Goal: Task Accomplishment & Management: Use online tool/utility

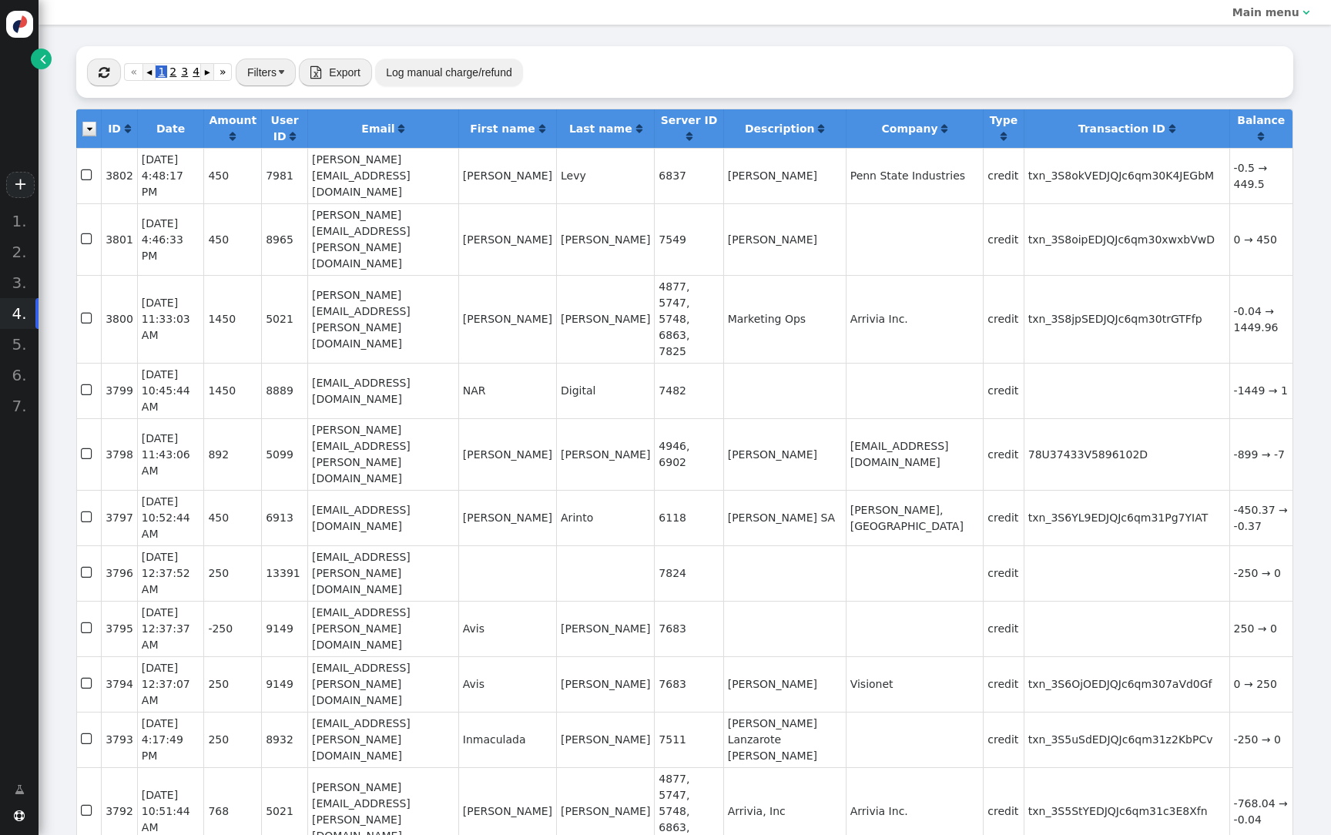
click at [36, 62] on link "" at bounding box center [41, 59] width 21 height 21
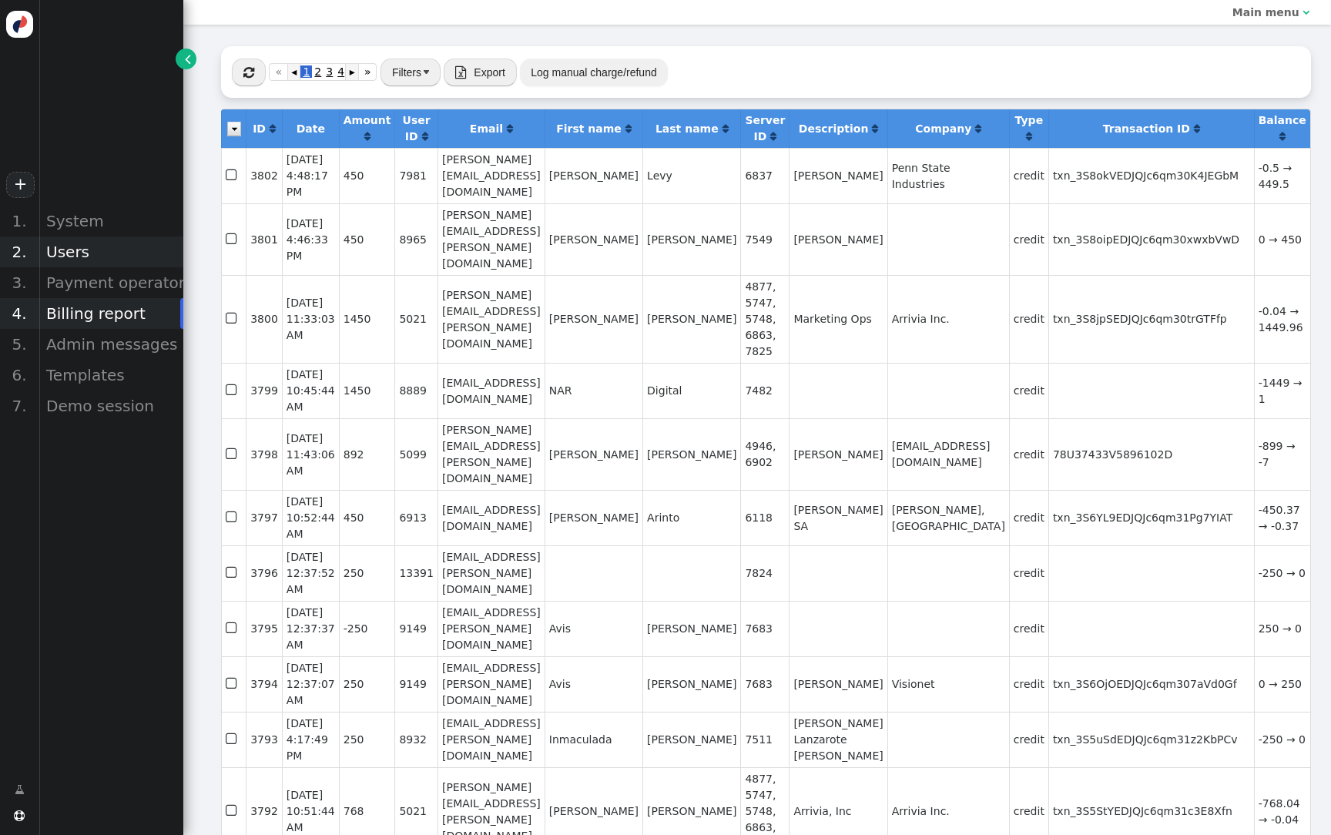
click at [54, 257] on div "Users" at bounding box center [110, 251] width 145 height 31
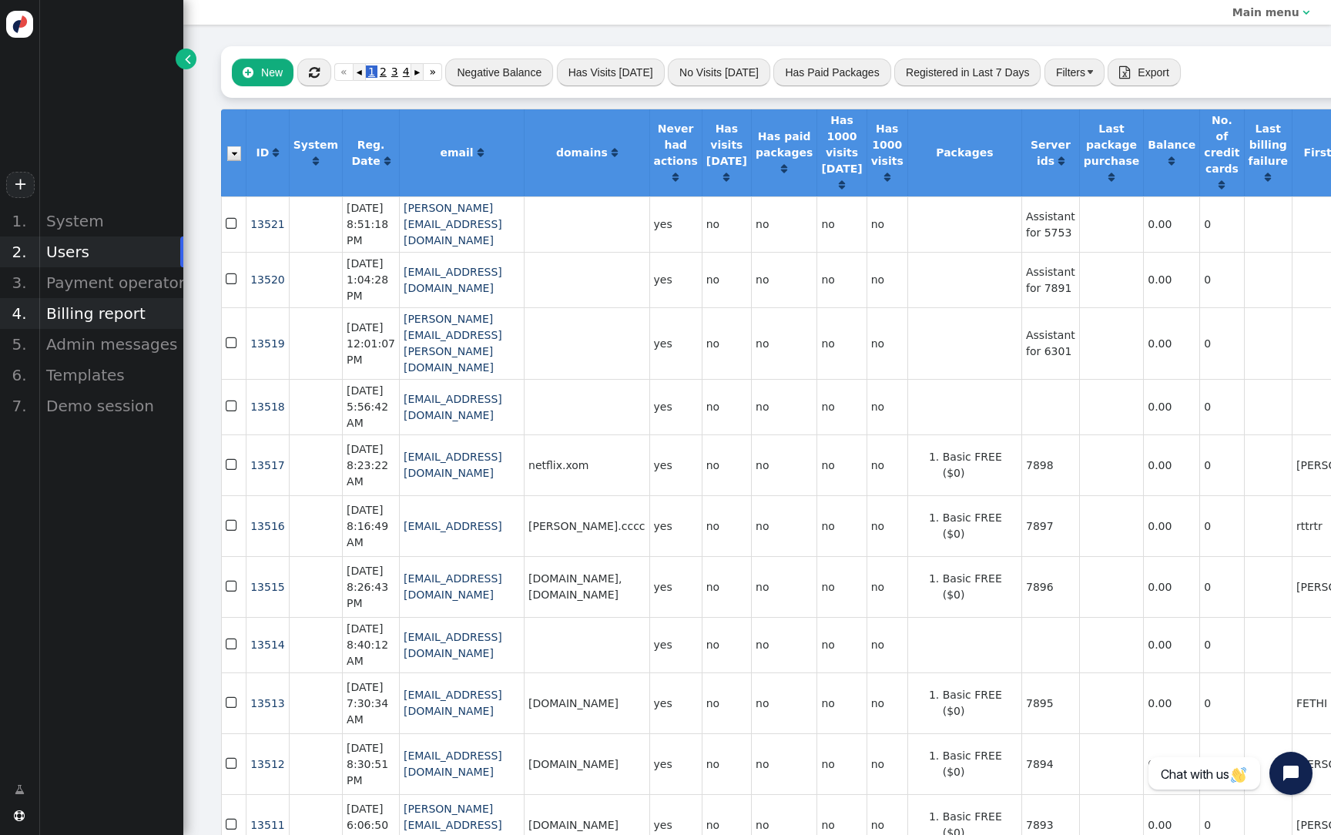
click at [108, 316] on div "Billing report" at bounding box center [110, 313] width 145 height 31
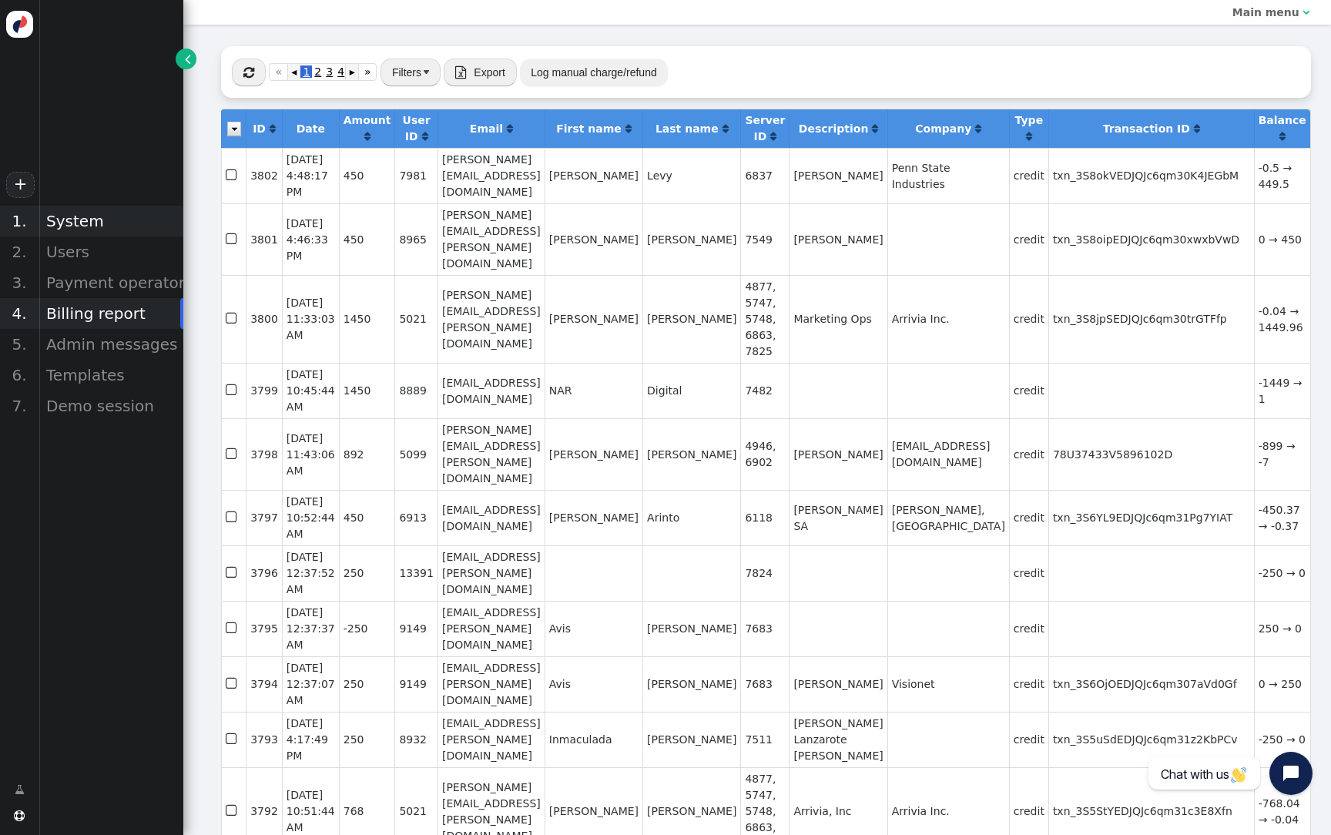
click at [79, 213] on div "System" at bounding box center [110, 221] width 145 height 31
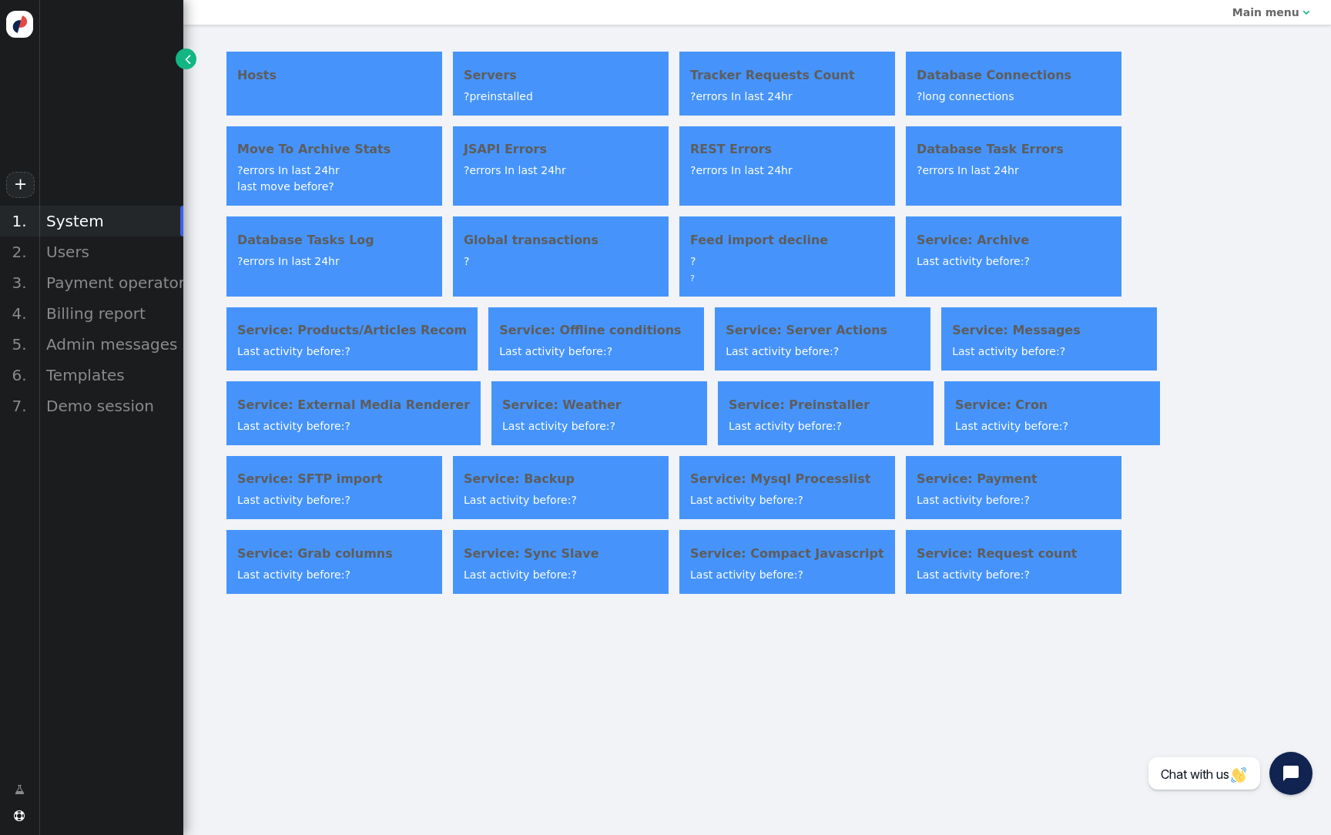
click at [416, 91] on div "Hosts" at bounding box center [334, 83] width 216 height 63
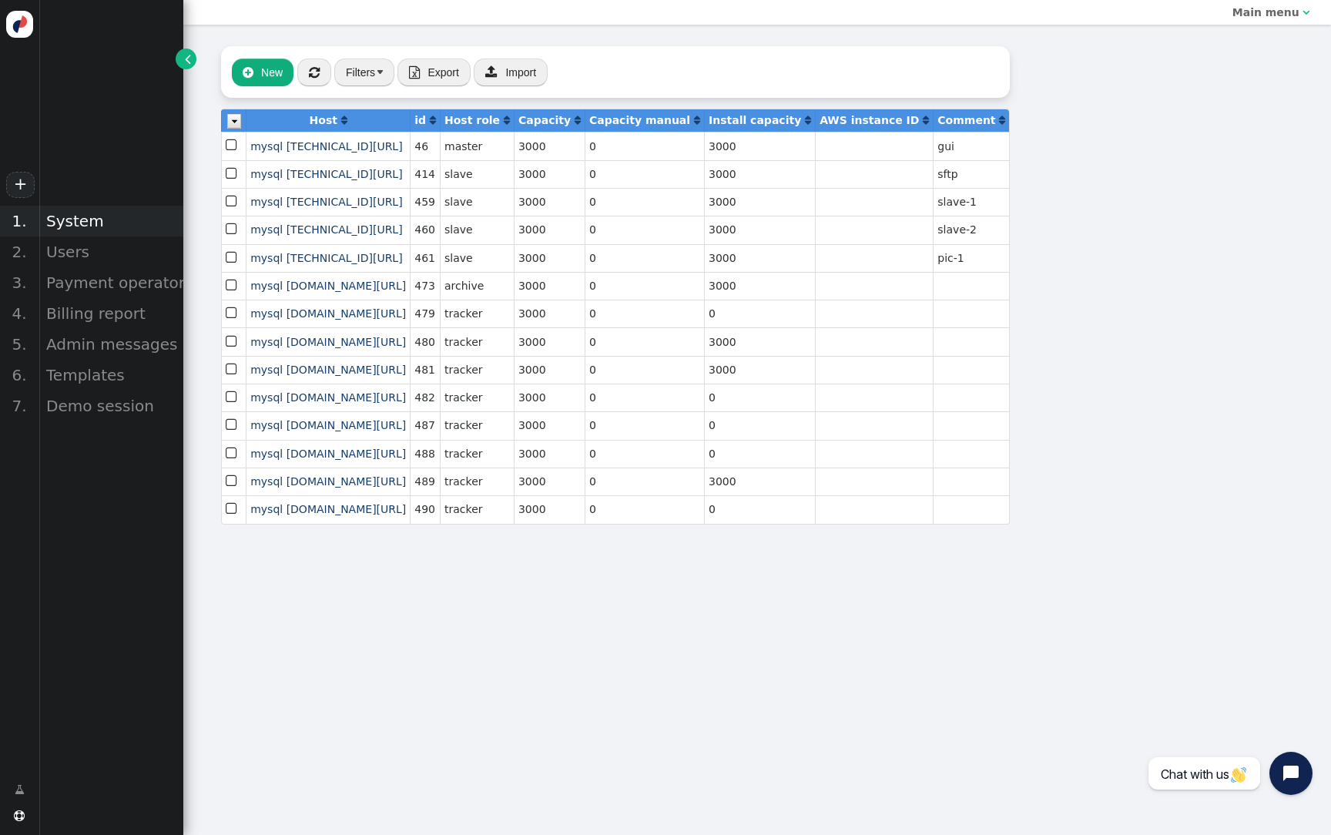
click at [124, 219] on div "System" at bounding box center [110, 221] width 145 height 31
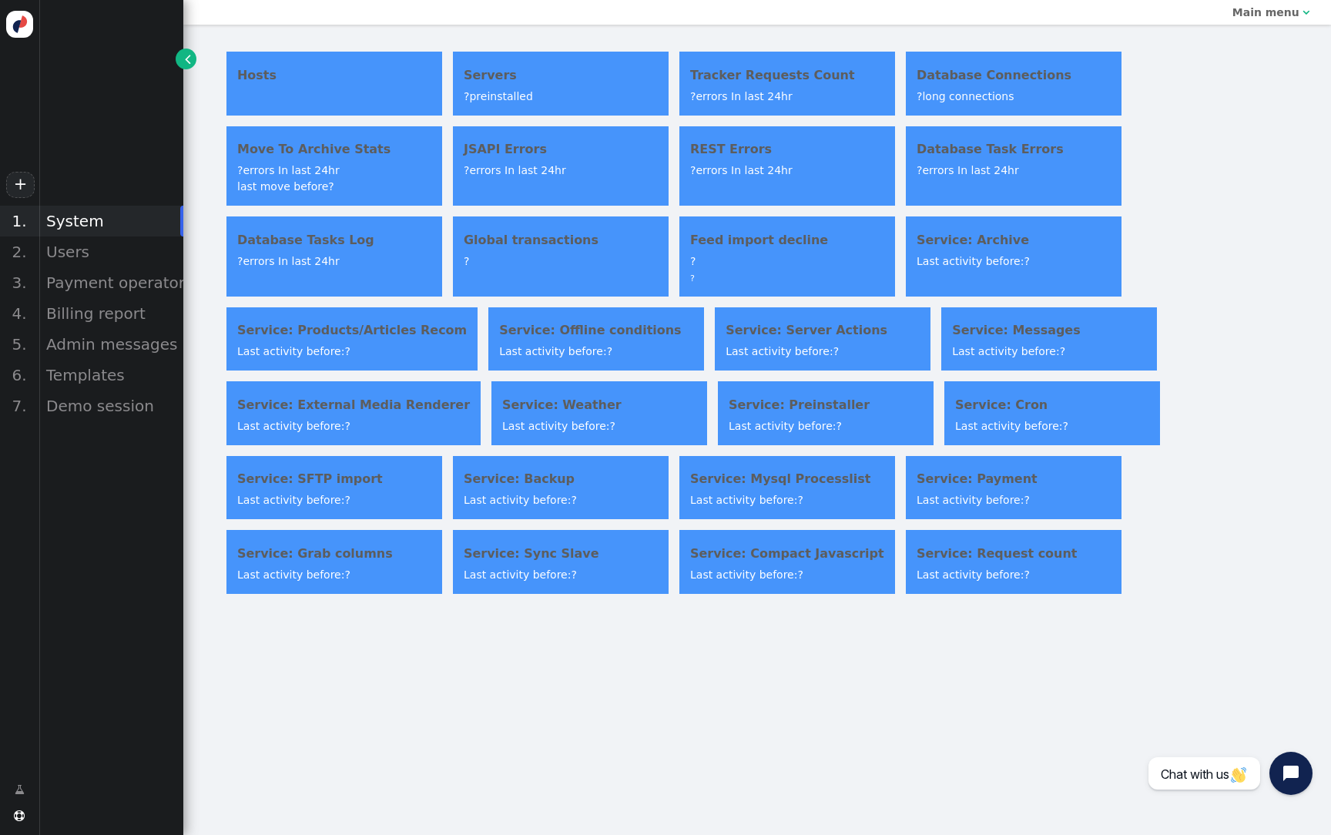
click at [541, 92] on div "? preinstalled" at bounding box center [561, 97] width 194 height 16
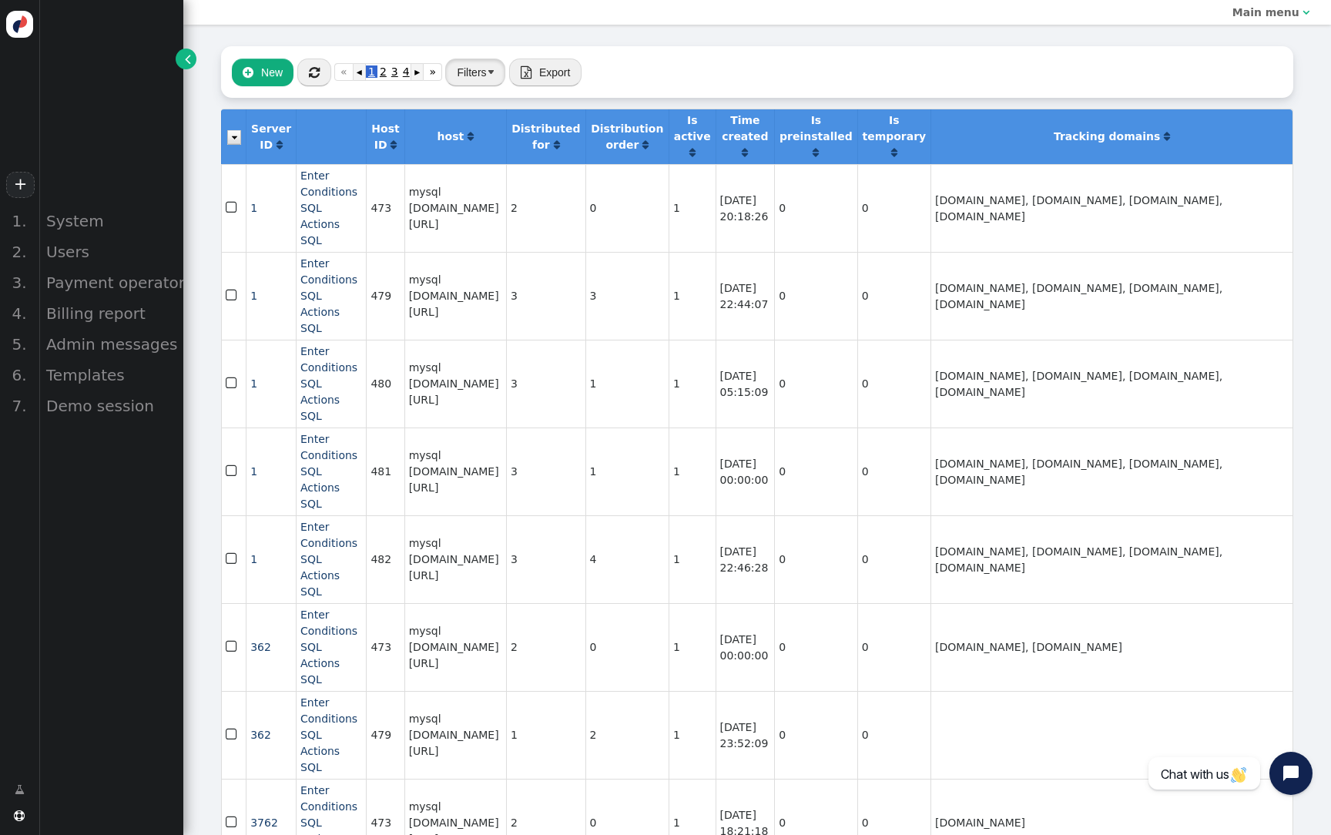
click at [478, 77] on button "Filters" at bounding box center [475, 73] width 60 height 28
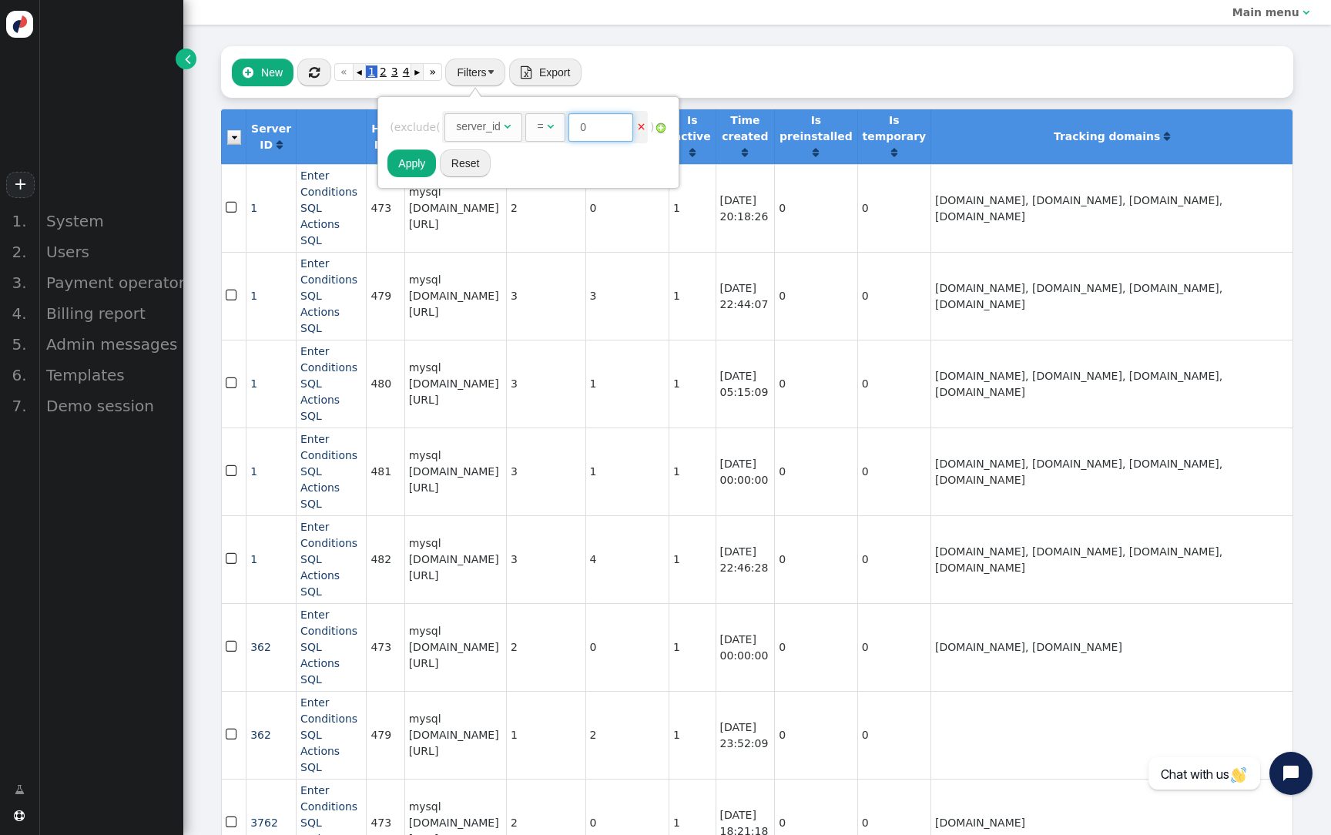
drag, startPoint x: 587, startPoint y: 132, endPoint x: 600, endPoint y: 132, distance: 13.1
click at [600, 132] on input "0" at bounding box center [600, 127] width 65 height 28
paste input "4841"
type input "4841"
click at [416, 160] on button "Apply" at bounding box center [411, 163] width 49 height 28
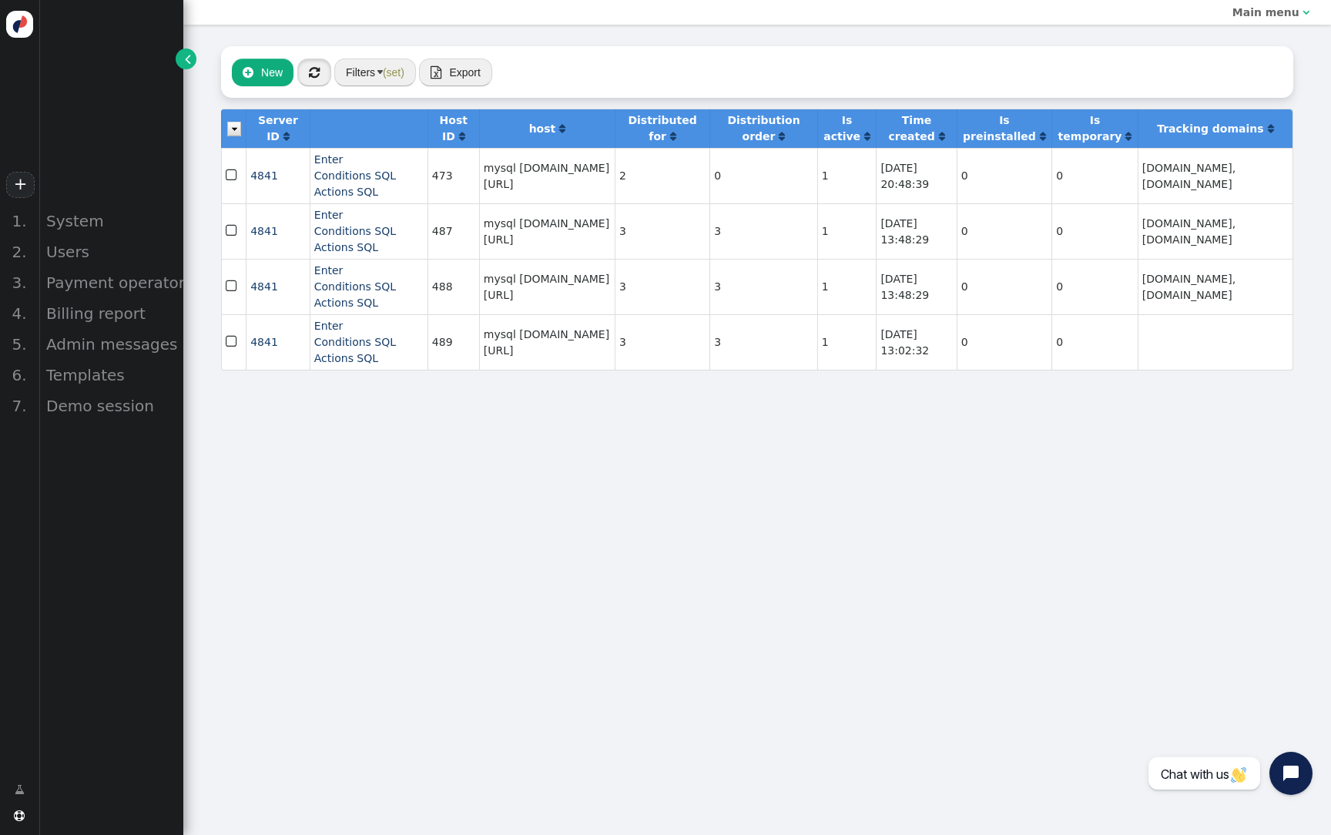
click at [310, 82] on button "" at bounding box center [314, 73] width 34 height 28
click at [368, 82] on button "Filters (set)" at bounding box center [375, 73] width 82 height 28
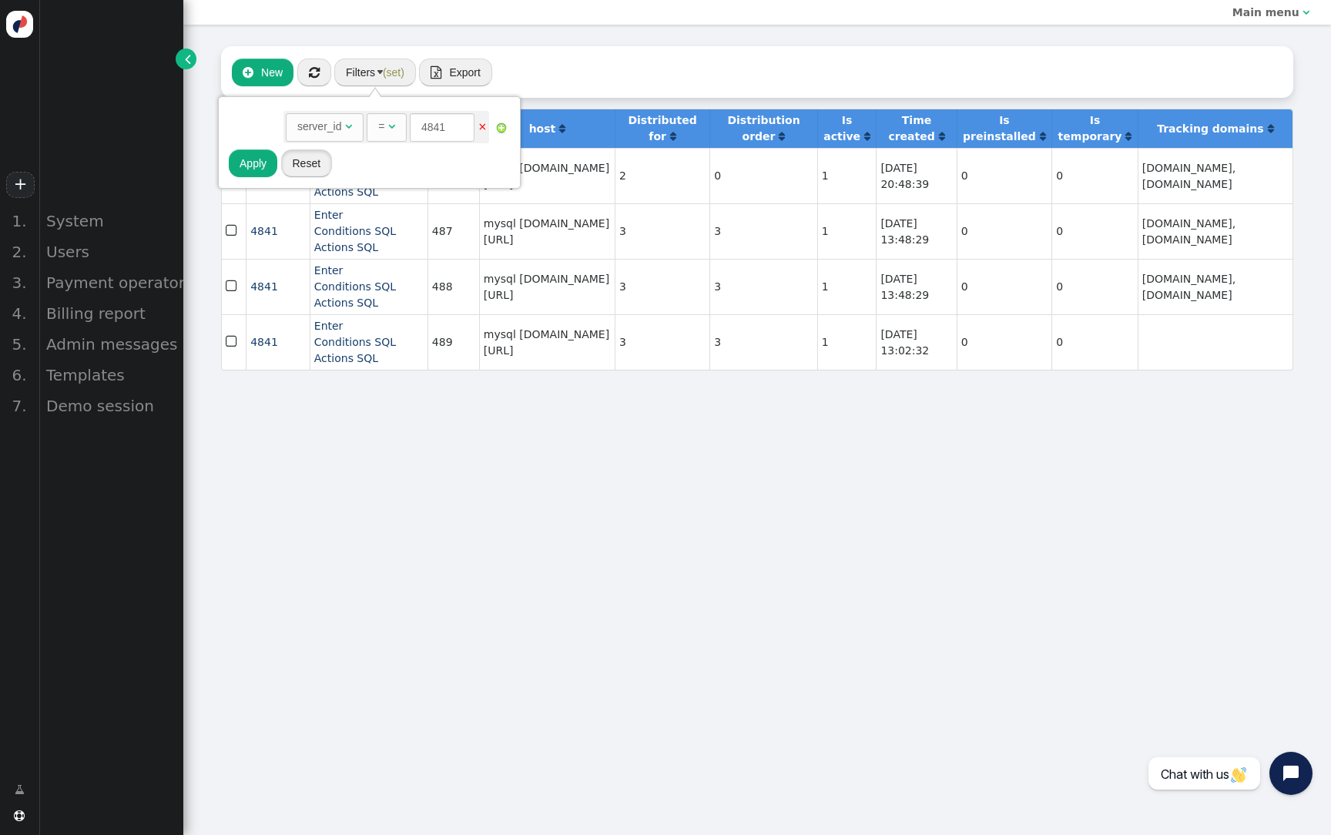
click at [283, 171] on button "Reset" at bounding box center [307, 163] width 52 height 28
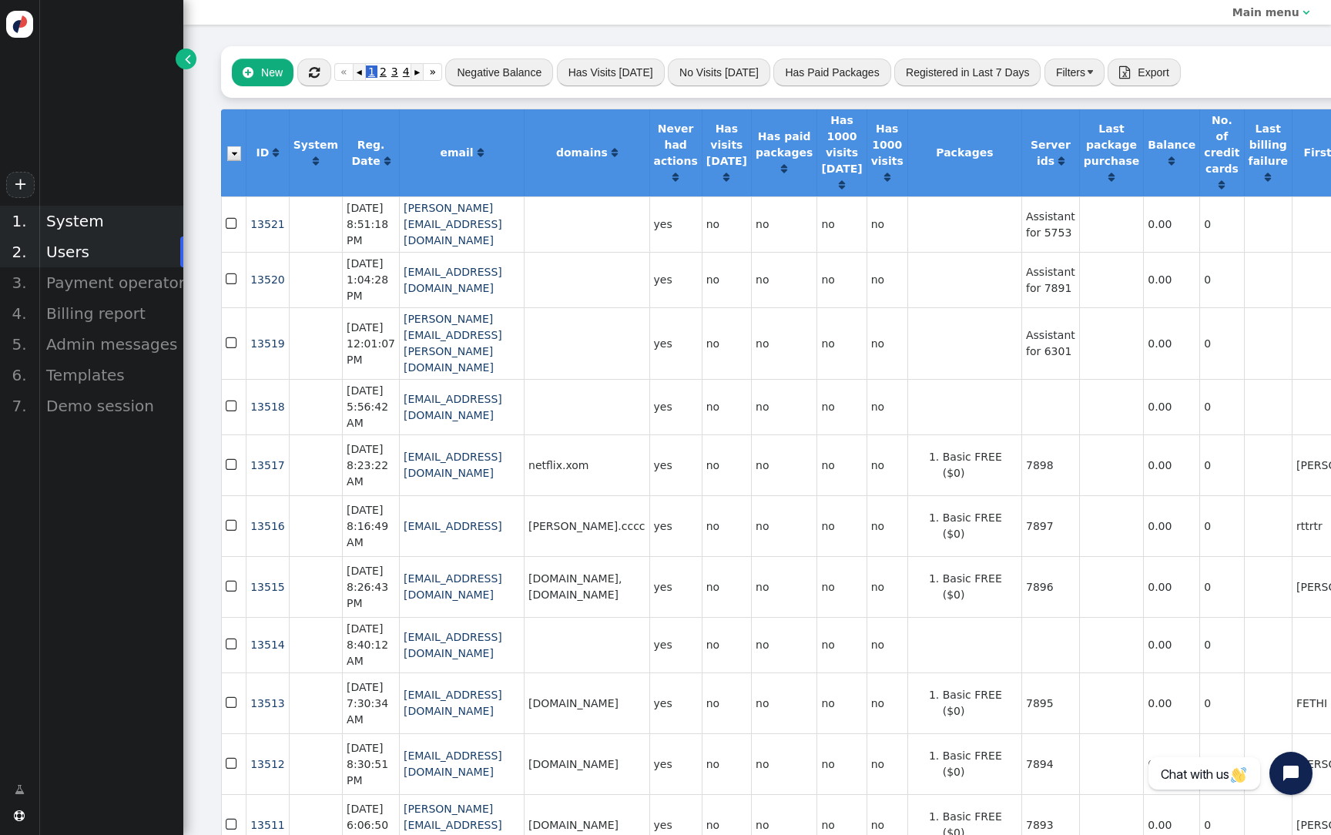
click at [91, 221] on div "System" at bounding box center [110, 221] width 145 height 31
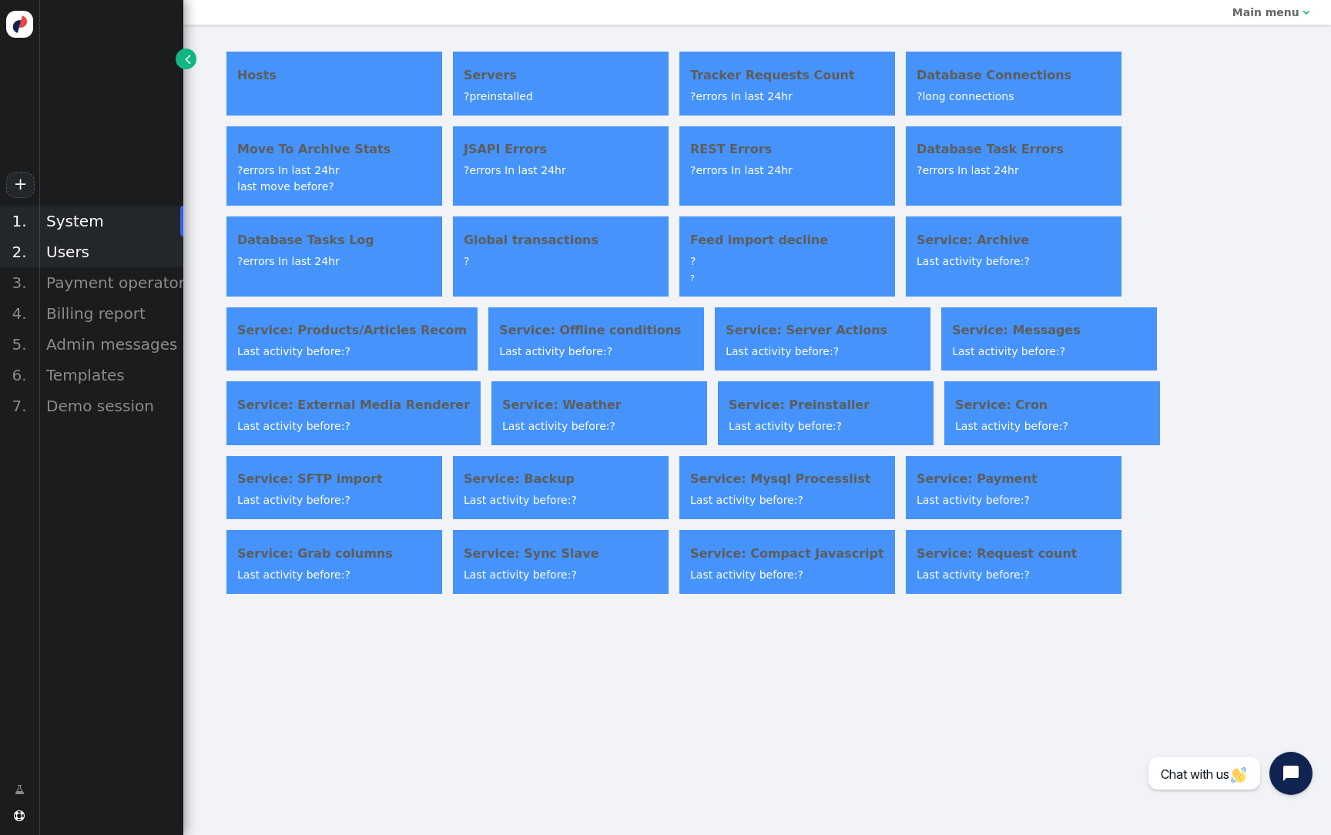
click at [87, 259] on div "Users" at bounding box center [110, 251] width 145 height 31
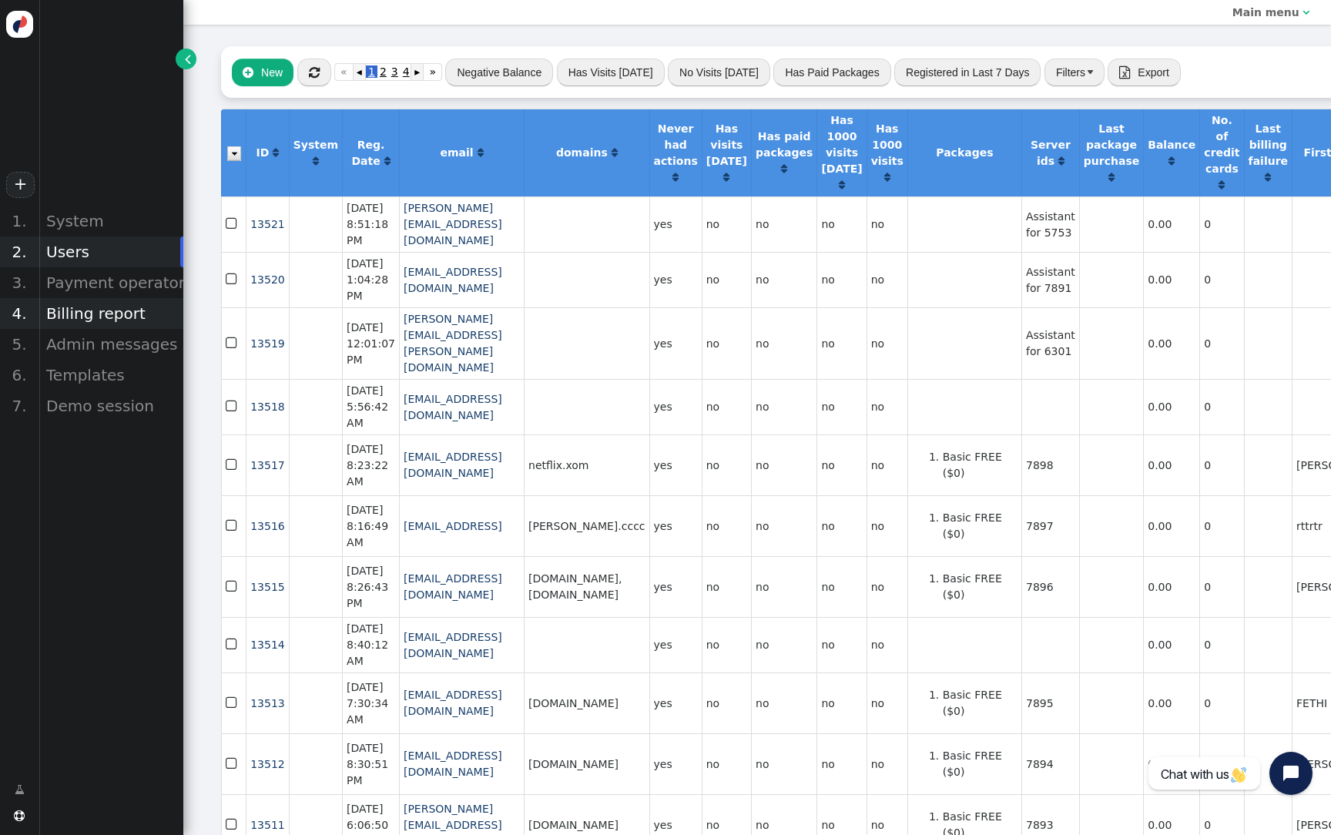
click at [85, 310] on div "Billing report" at bounding box center [110, 313] width 145 height 31
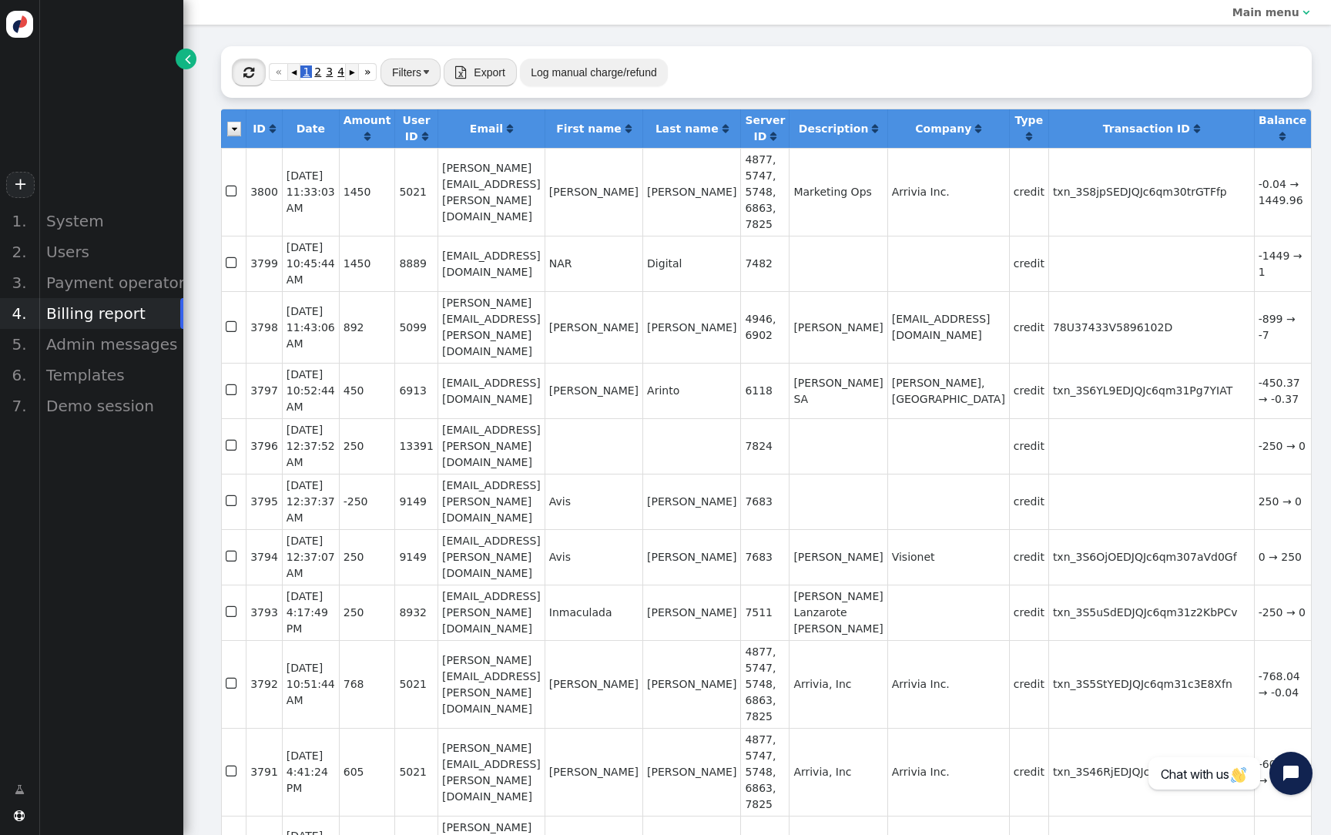
click at [264, 76] on button "" at bounding box center [249, 73] width 34 height 28
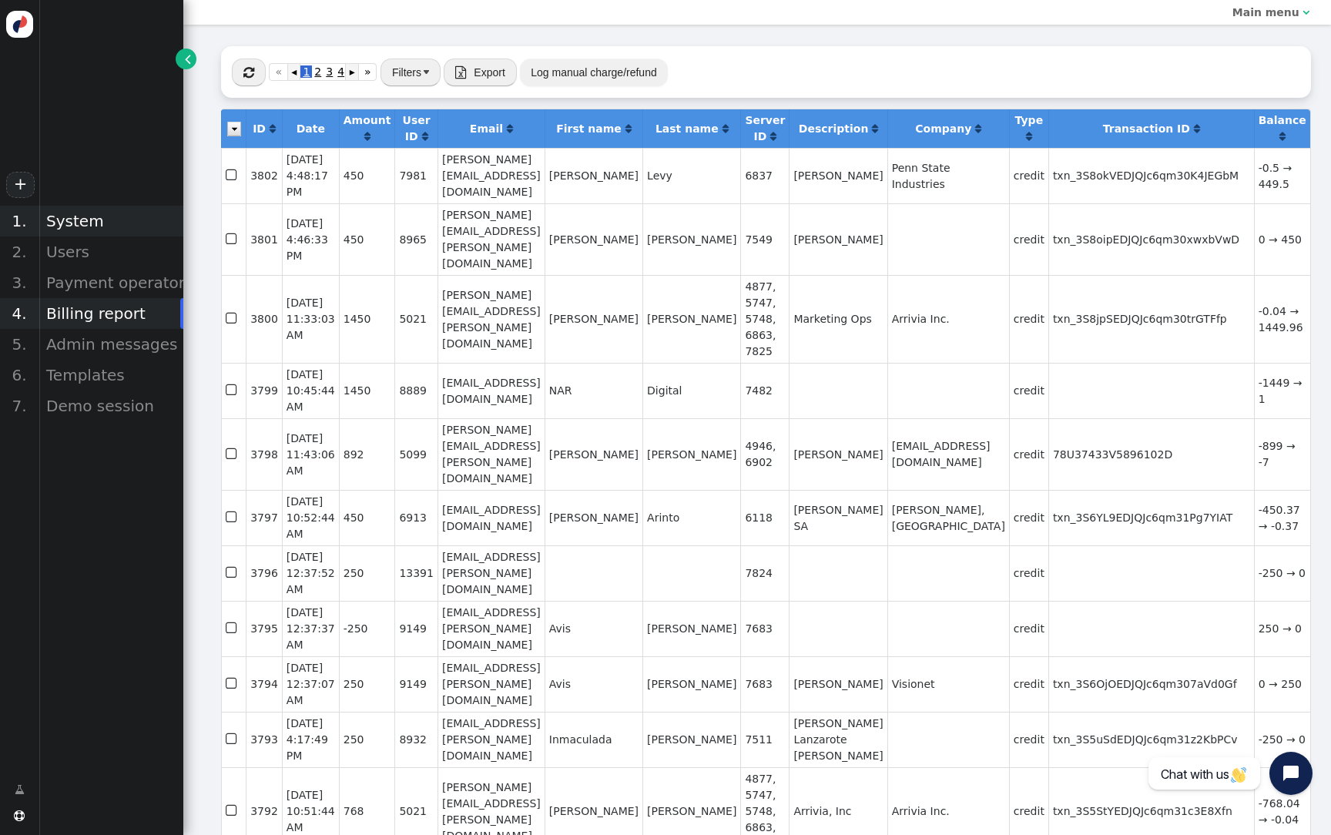
click at [114, 223] on div "System" at bounding box center [110, 221] width 145 height 31
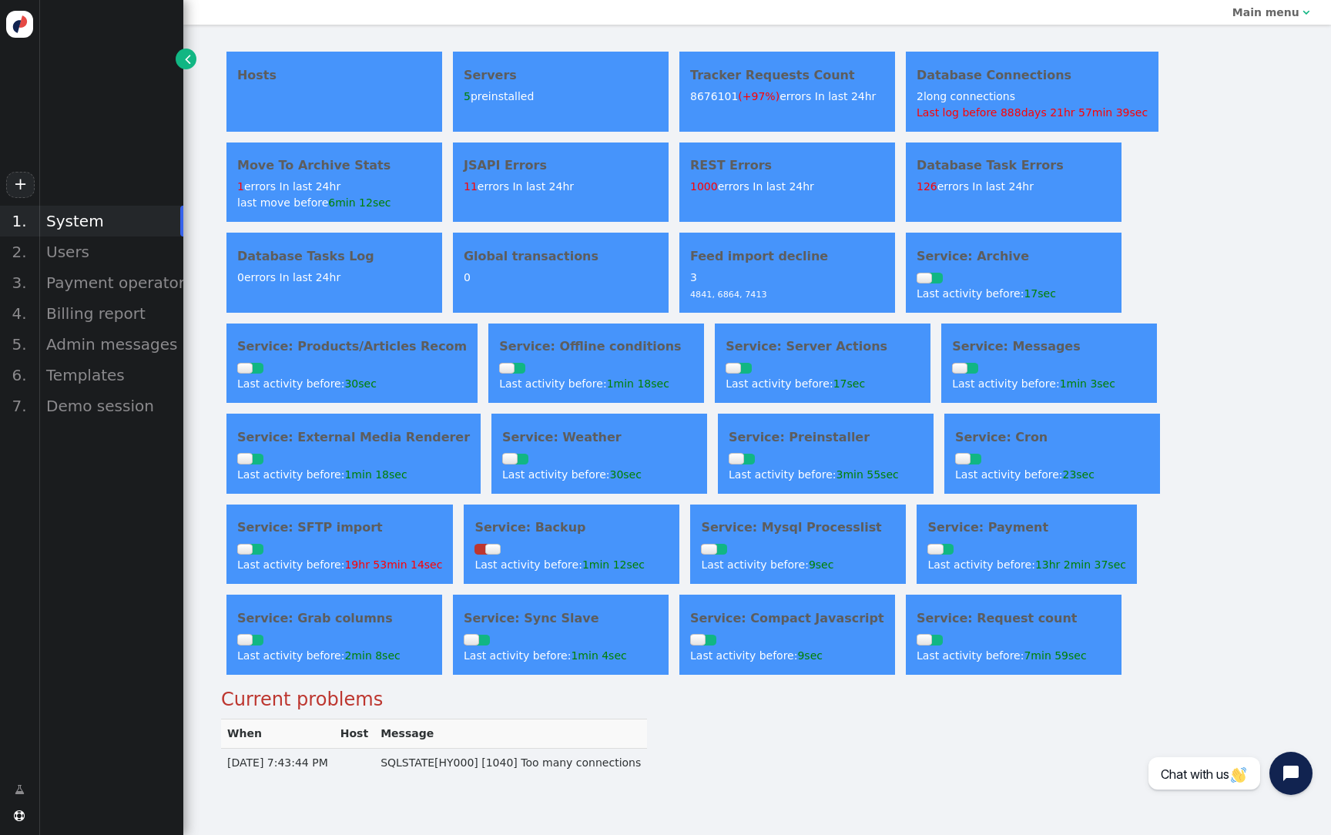
click at [405, 100] on div "Hosts" at bounding box center [334, 91] width 216 height 79
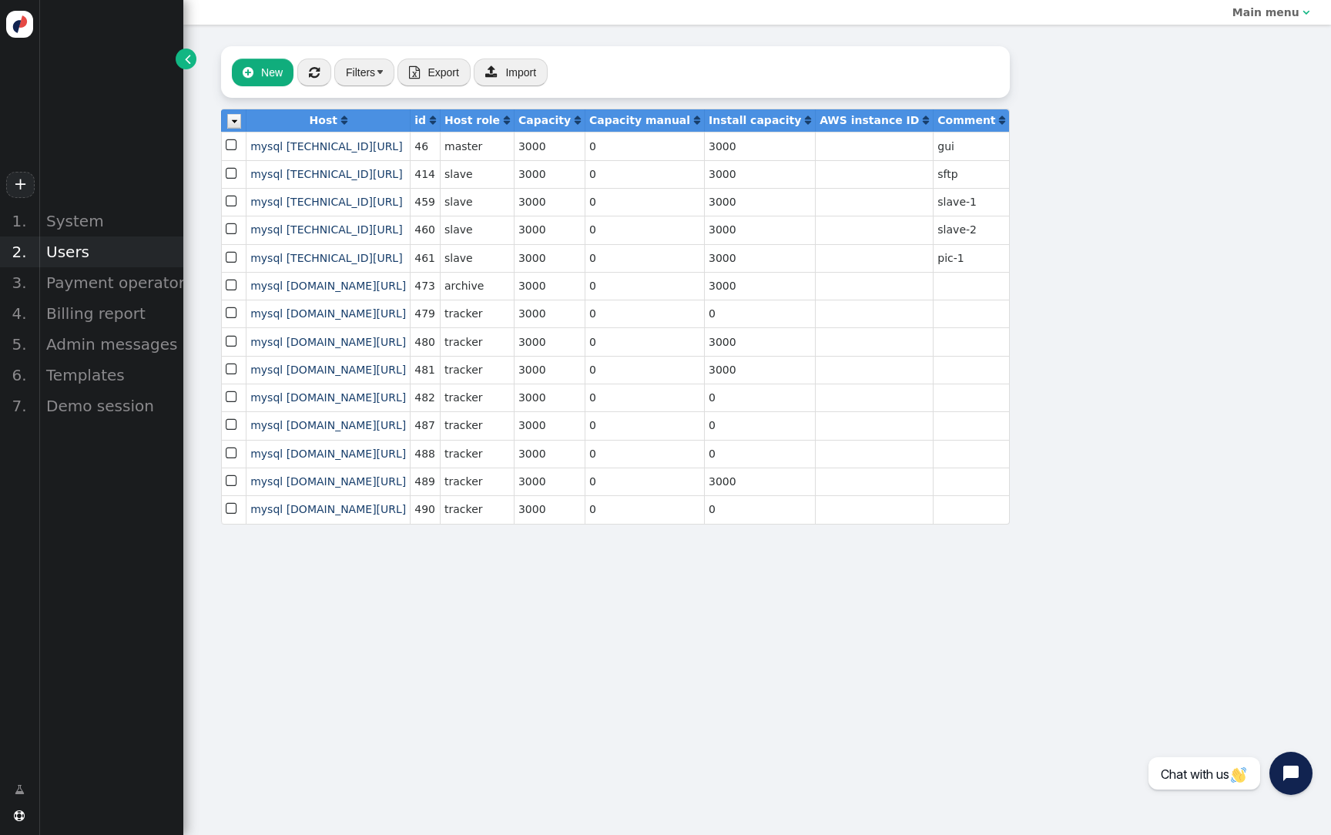
click at [134, 237] on div "Users" at bounding box center [110, 251] width 145 height 31
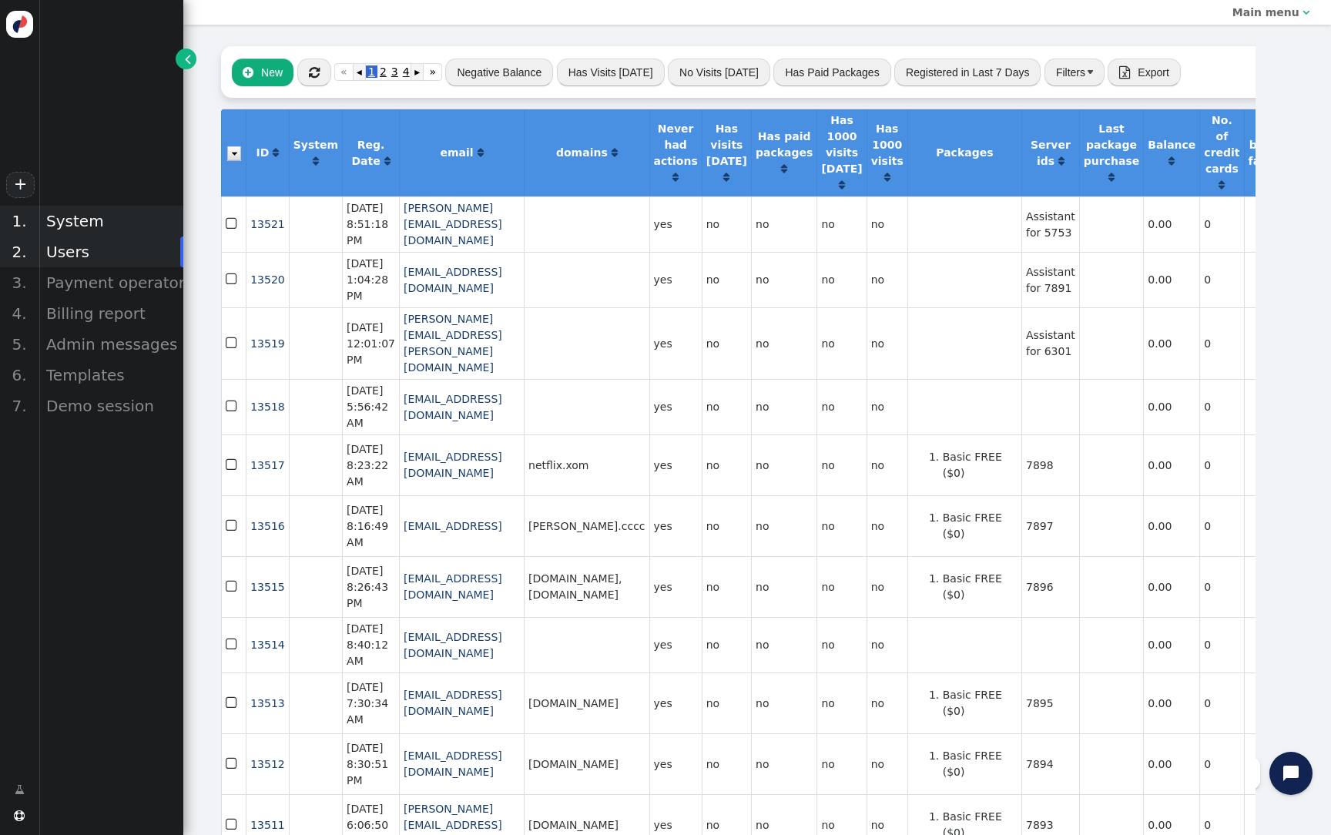
click at [119, 223] on div "System" at bounding box center [110, 221] width 145 height 31
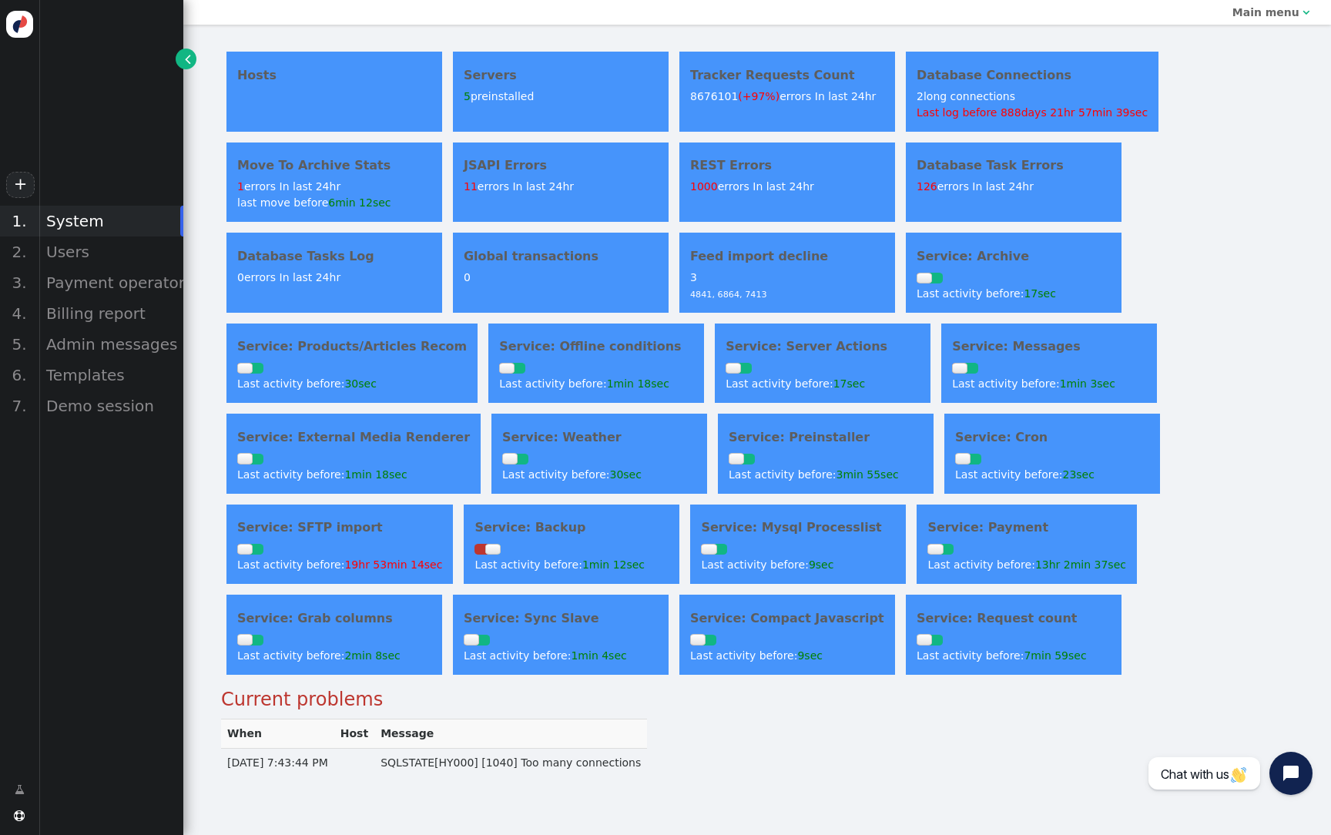
click at [484, 79] on h4 "Servers" at bounding box center [561, 75] width 194 height 18
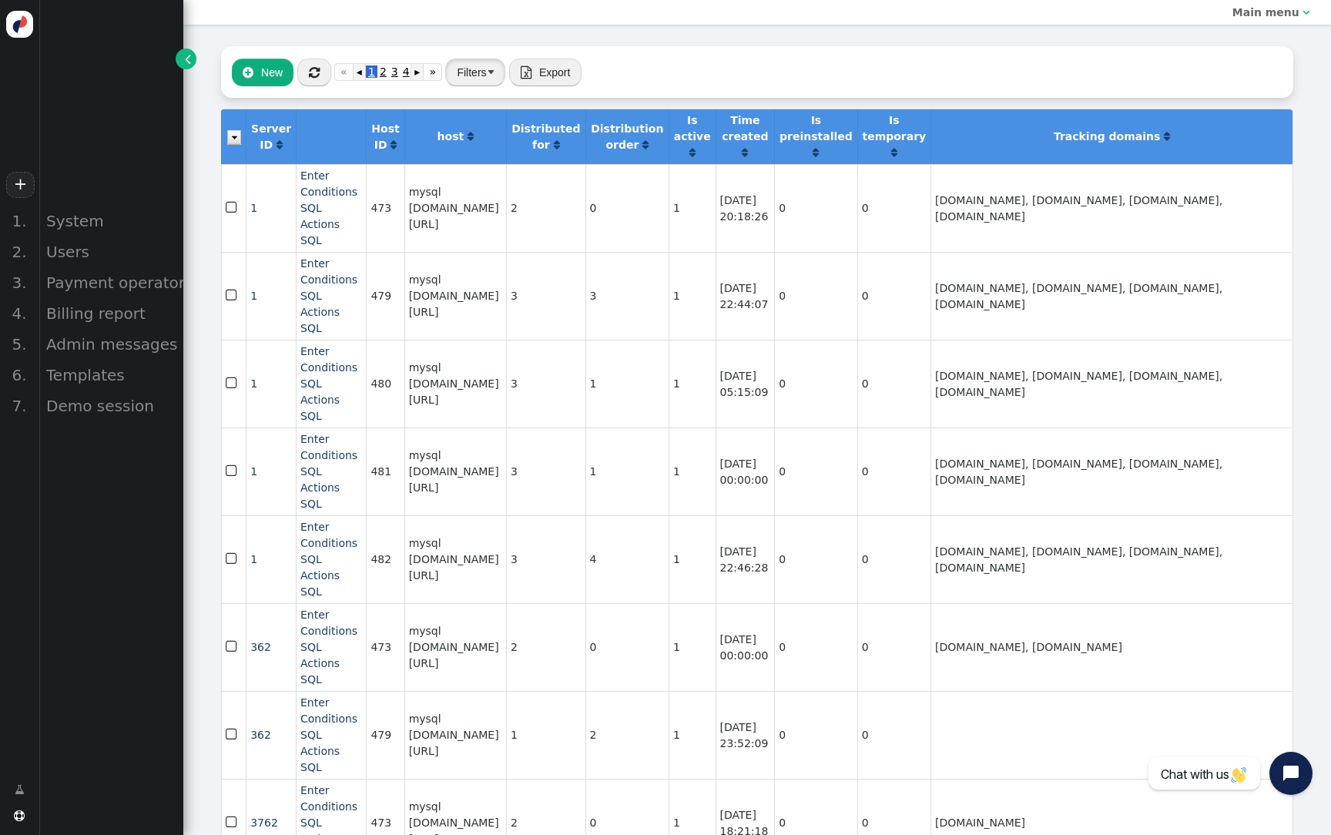
click at [470, 72] on button "Filters" at bounding box center [475, 73] width 60 height 28
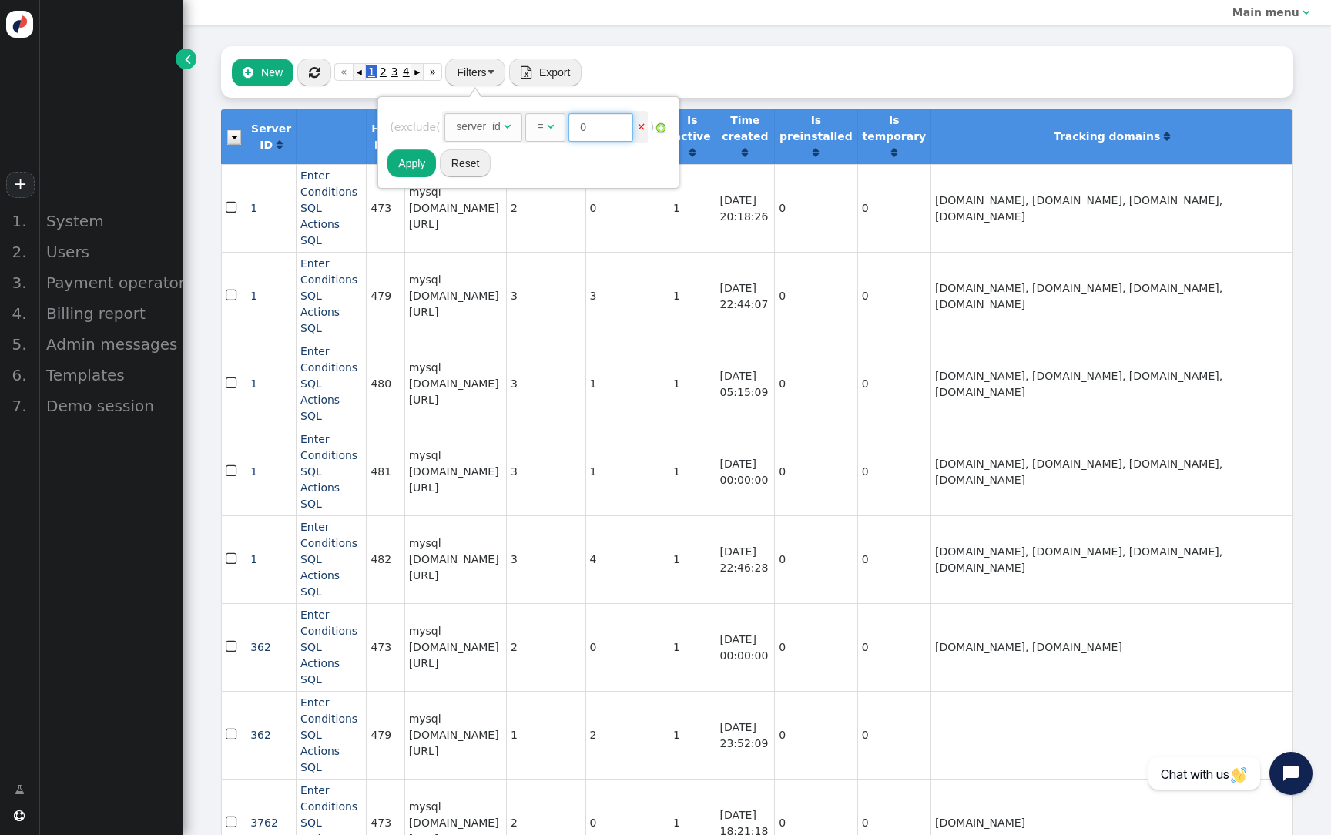
drag, startPoint x: 587, startPoint y: 131, endPoint x: 602, endPoint y: 131, distance: 14.6
click at [602, 131] on input "0" at bounding box center [600, 127] width 65 height 28
paste input "4841"
type input "4841"
click at [413, 159] on button "Apply" at bounding box center [411, 163] width 49 height 28
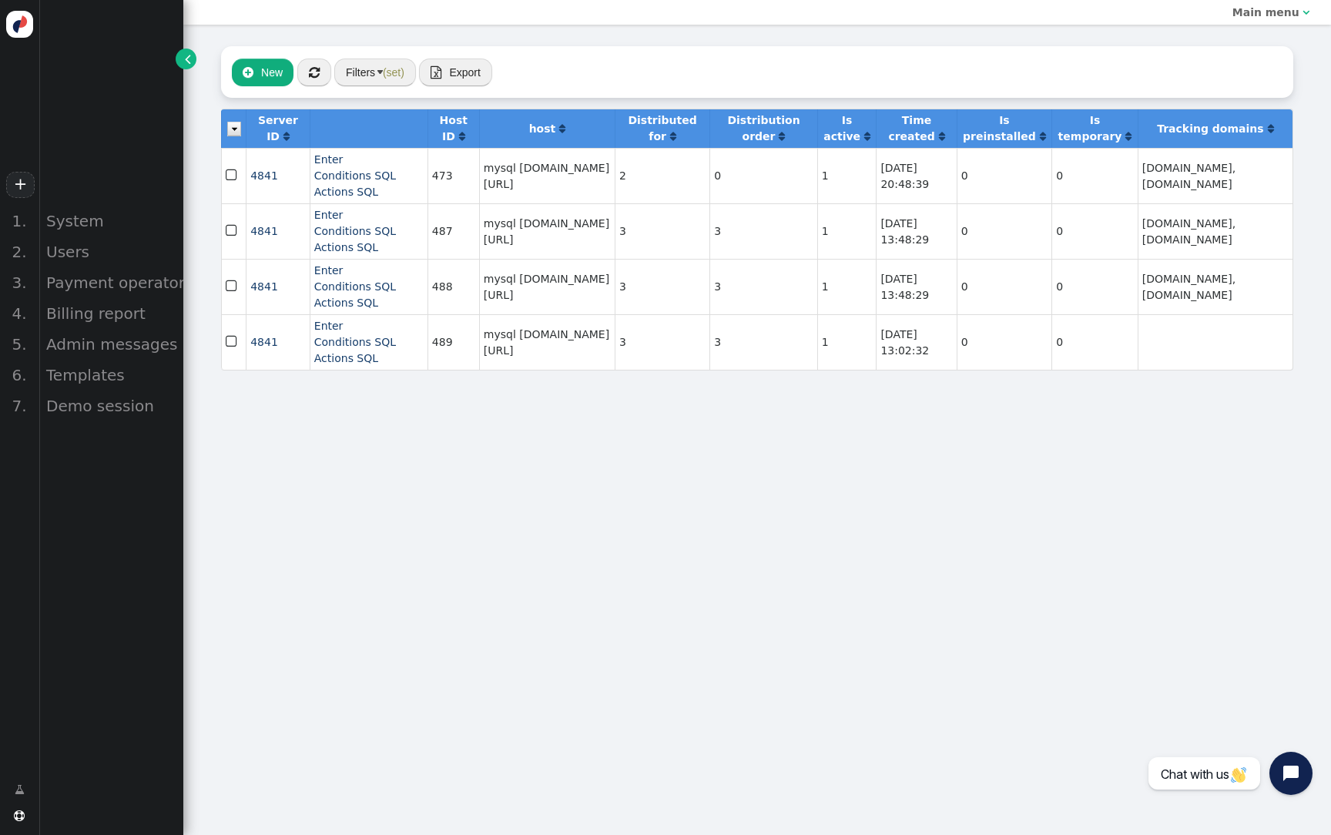
click at [231, 241] on span "" at bounding box center [233, 230] width 14 height 21
click at [229, 136] on img at bounding box center [234, 129] width 14 height 15
click at [614, 248] on td "mysql tr-05.c3a8ku6eogzo.eu-west-1.rds.amazonaws.com/tracker" at bounding box center [547, 230] width 136 height 55
click at [231, 352] on span "" at bounding box center [233, 341] width 14 height 21
click at [224, 255] on td "" at bounding box center [233, 230] width 25 height 55
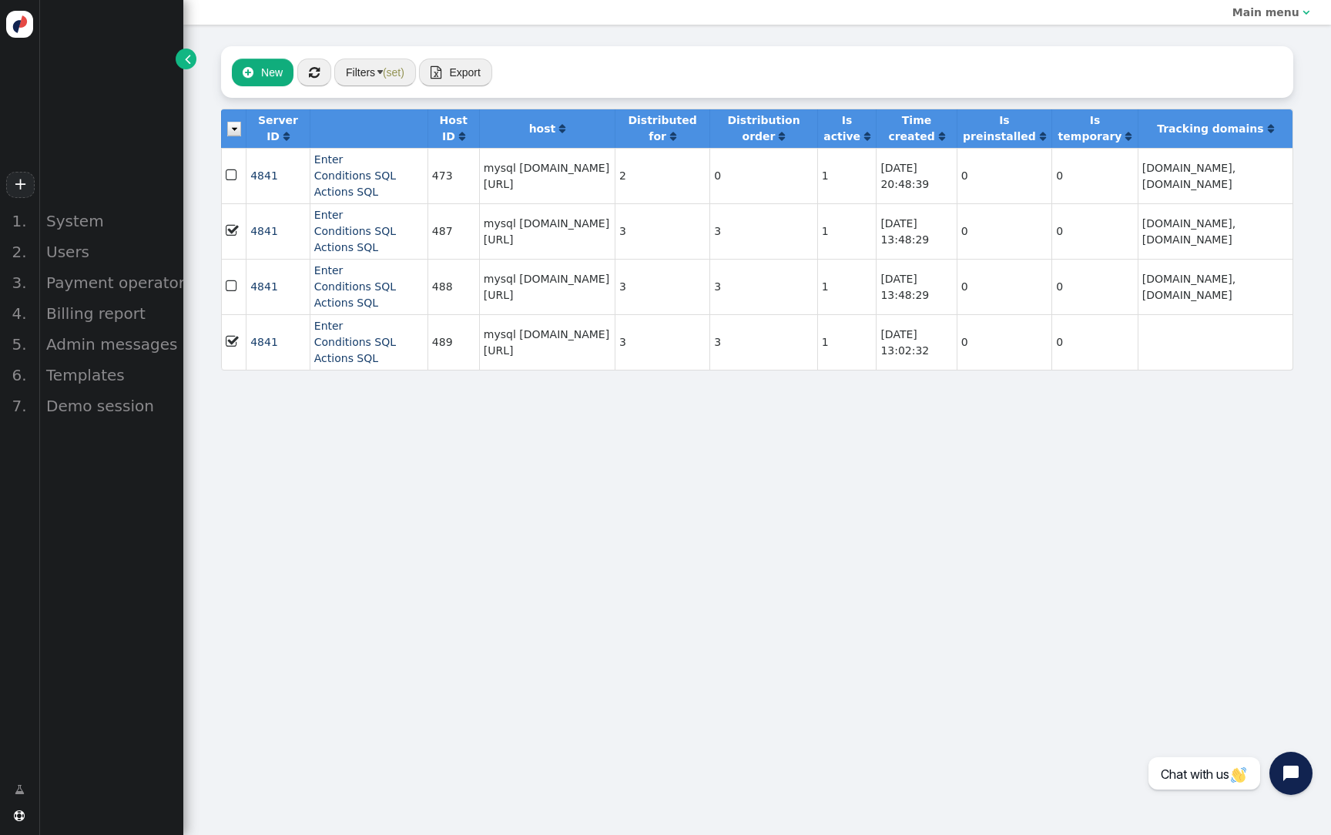
click at [231, 241] on span "" at bounding box center [233, 230] width 14 height 21
click at [233, 136] on img at bounding box center [234, 129] width 14 height 15
click at [271, 76] on button " New" at bounding box center [263, 73] width 62 height 28
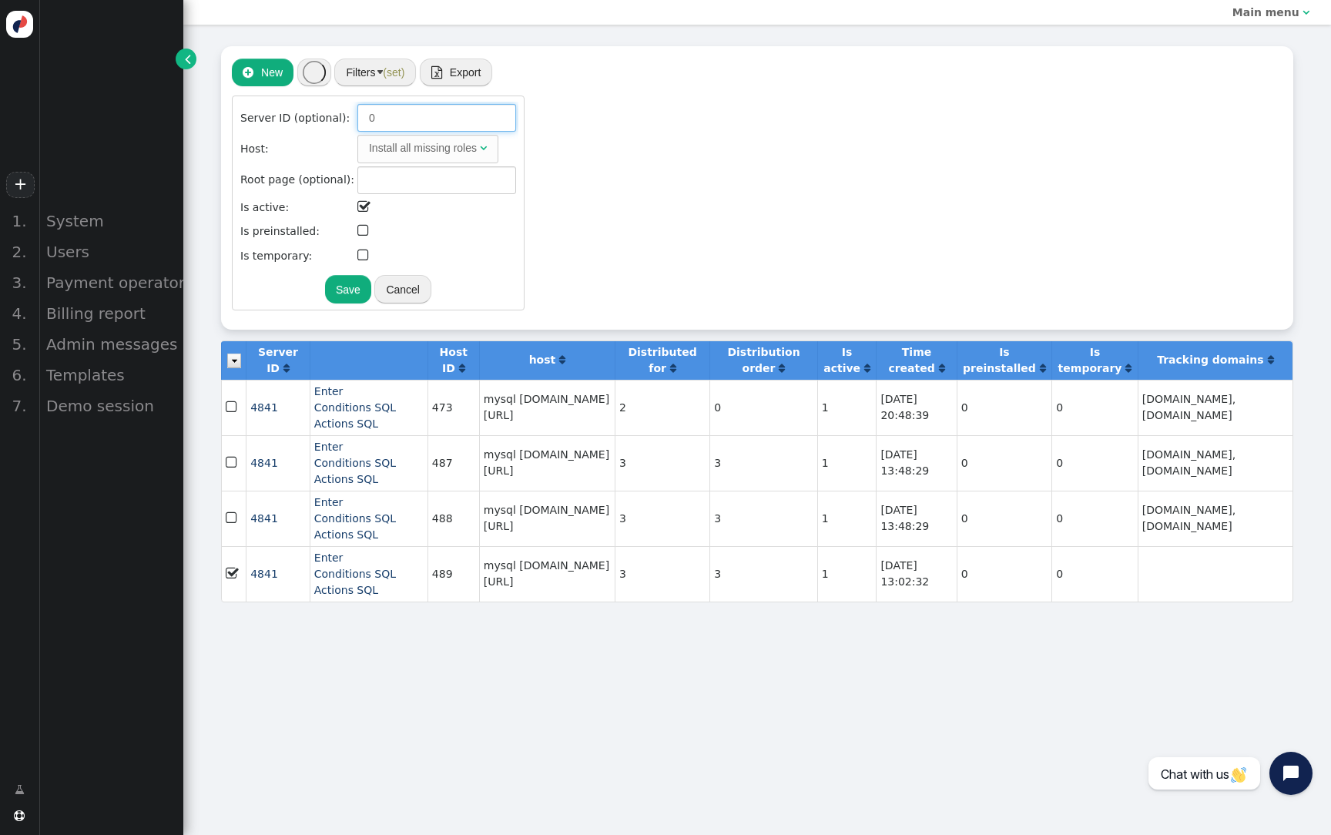
drag, startPoint x: 425, startPoint y: 122, endPoint x: 304, endPoint y: 110, distance: 121.5
click at [303, 110] on tr "Server ID (optional): 0" at bounding box center [377, 117] width 277 height 29
paste input "4841"
click at [397, 144] on div "Install all missing roles" at bounding box center [423, 148] width 108 height 16
type input "4841"
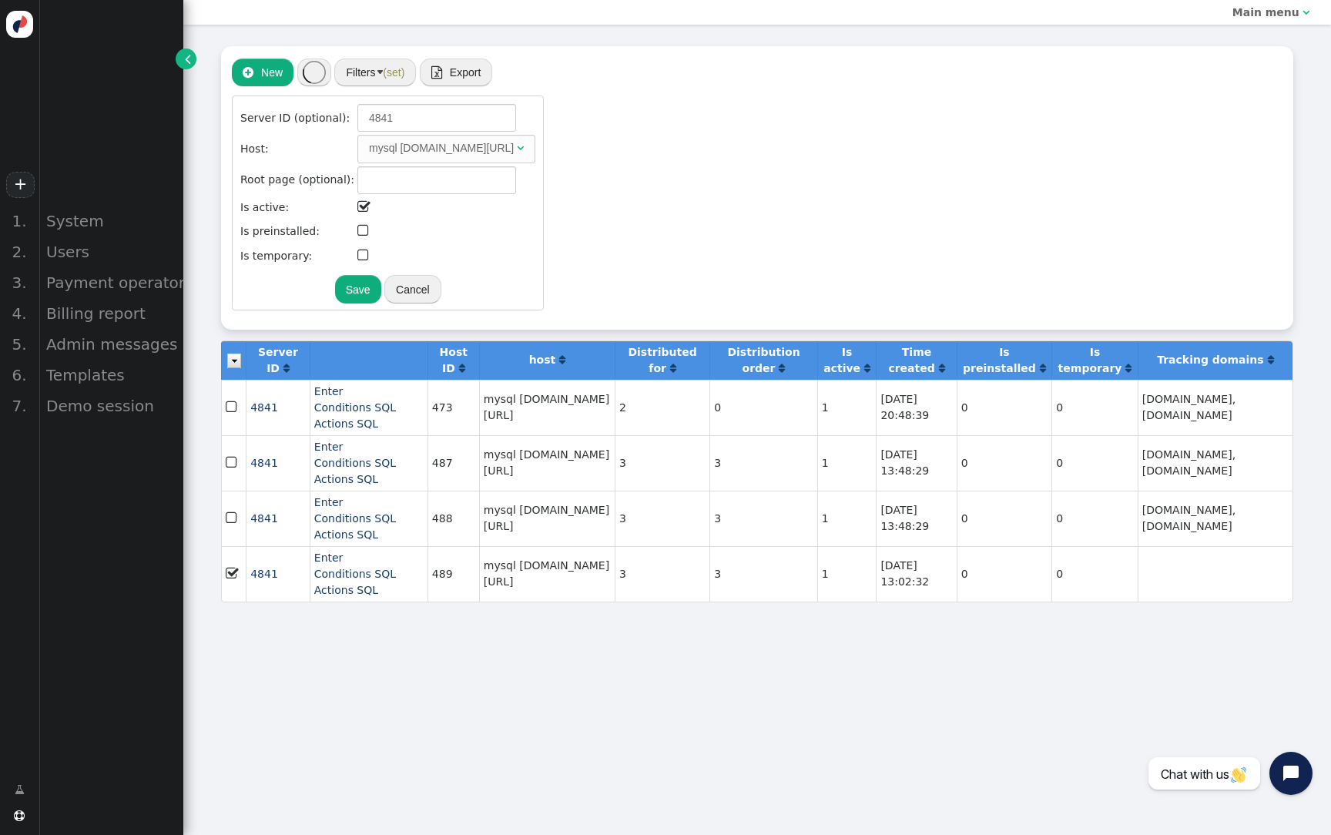
click at [381, 292] on button "Save" at bounding box center [358, 289] width 46 height 28
